Goal: Transaction & Acquisition: Purchase product/service

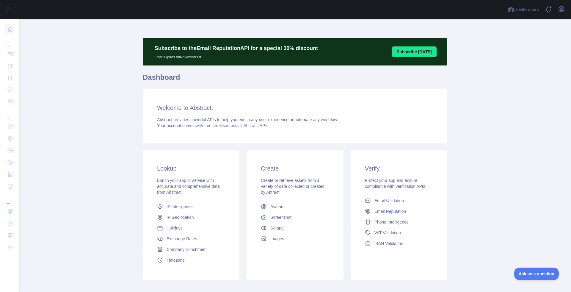
scroll to position [32, 0]
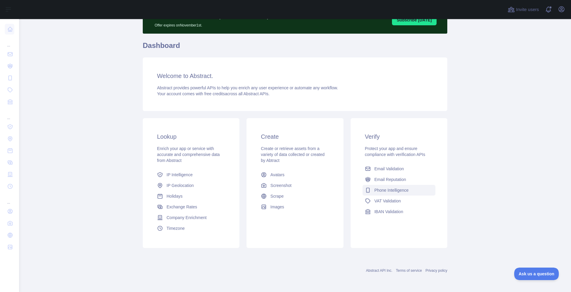
click at [392, 191] on span "Phone Intelligence" at bounding box center [391, 190] width 34 height 6
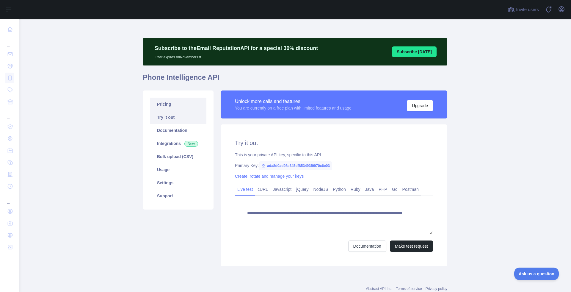
click at [172, 103] on link "Pricing" at bounding box center [178, 104] width 56 height 13
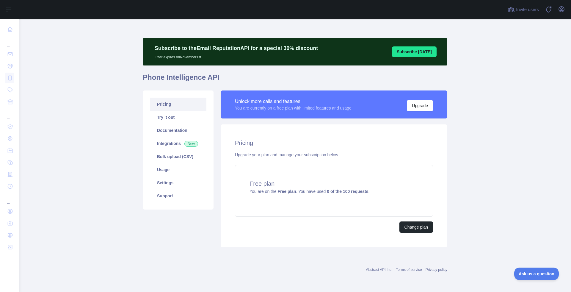
click at [160, 105] on link "Pricing" at bounding box center [178, 104] width 56 height 13
click at [403, 226] on button "Change plan" at bounding box center [416, 226] width 34 height 11
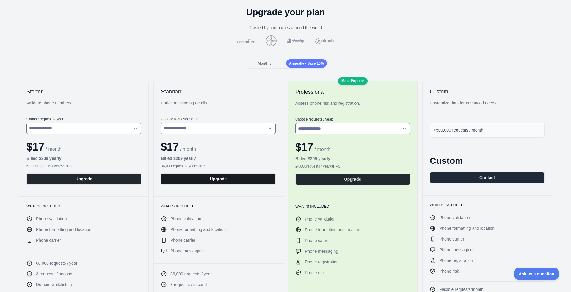
scroll to position [29, 0]
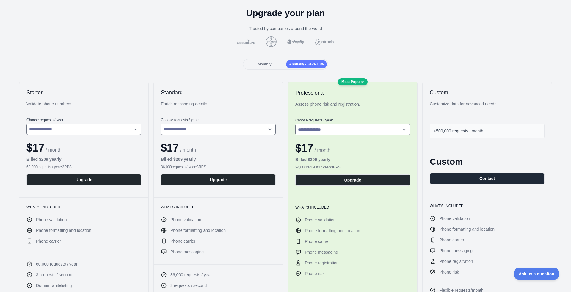
click at [251, 61] on div "Monthly" at bounding box center [264, 64] width 41 height 8
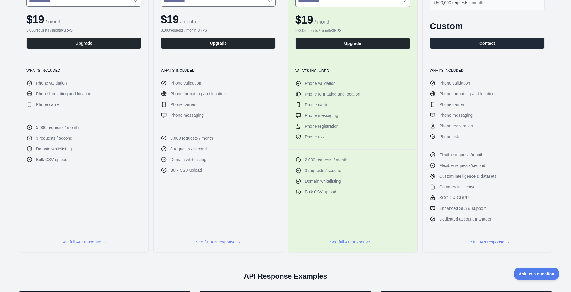
scroll to position [149, 0]
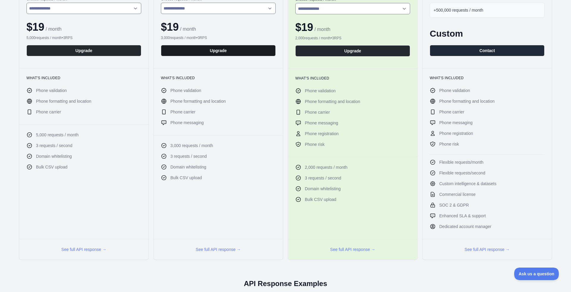
click at [204, 49] on button "Upgrade" at bounding box center [218, 50] width 115 height 11
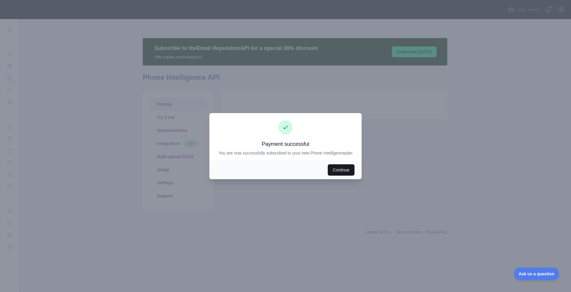
click at [340, 175] on button "Continue" at bounding box center [341, 169] width 27 height 11
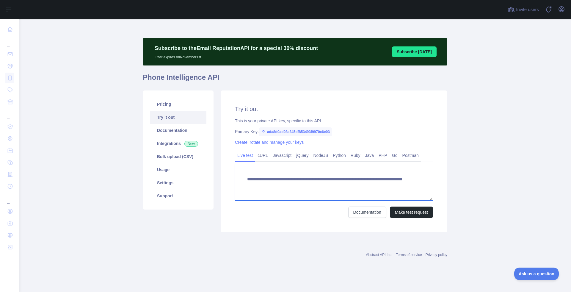
drag, startPoint x: 386, startPoint y: 185, endPoint x: 247, endPoint y: 176, distance: 139.1
click at [247, 176] on textarea "**********" at bounding box center [334, 182] width 198 height 36
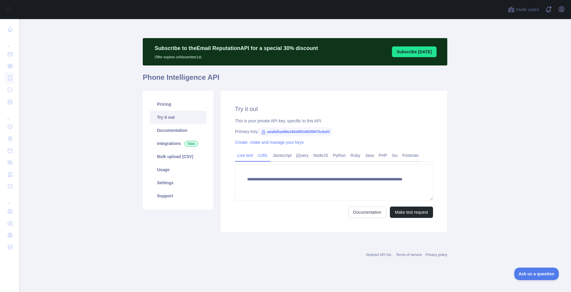
click at [265, 157] on link "cURL" at bounding box center [262, 155] width 15 height 10
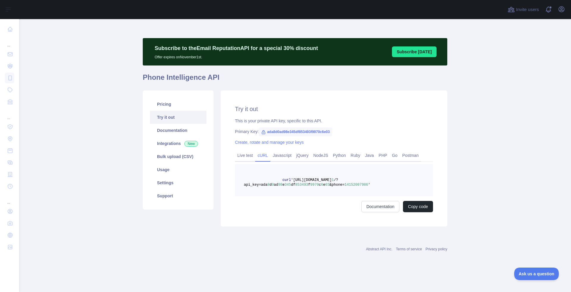
click at [265, 157] on link "cURL" at bounding box center [262, 155] width 15 height 10
click at [249, 158] on link "Live test" at bounding box center [245, 155] width 20 height 10
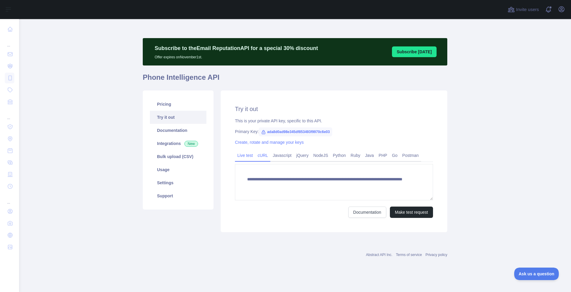
click at [263, 158] on link "cURL" at bounding box center [262, 155] width 15 height 10
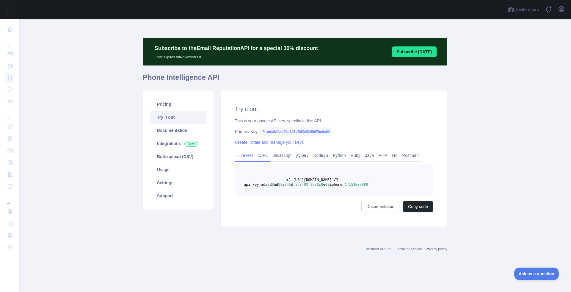
click at [244, 158] on link "Live test" at bounding box center [245, 155] width 20 height 10
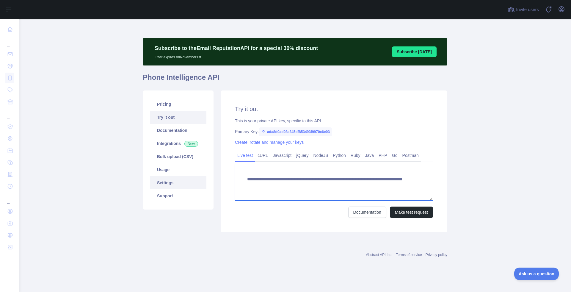
drag, startPoint x: 412, startPoint y: 190, endPoint x: 188, endPoint y: 180, distance: 223.8
click at [188, 180] on div "**********" at bounding box center [295, 161] width 312 height 149
click at [277, 191] on textarea "**********" at bounding box center [334, 182] width 198 height 36
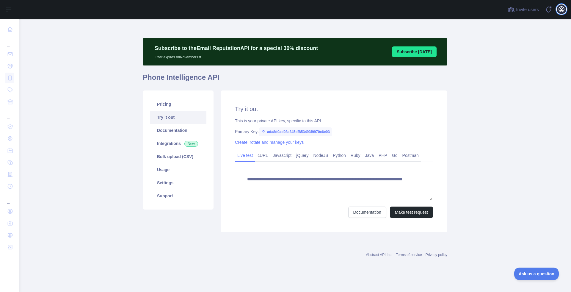
click at [560, 10] on icon "button" at bounding box center [561, 9] width 7 height 7
